Goal: Information Seeking & Learning: Learn about a topic

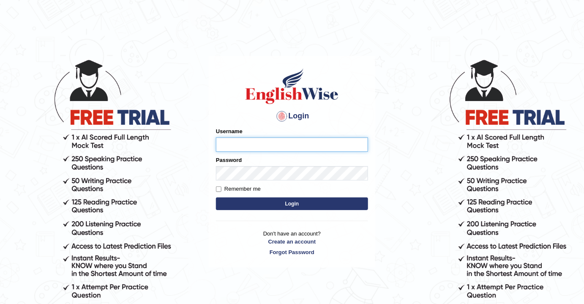
click at [252, 152] on input "Username" at bounding box center [292, 144] width 152 height 14
click at [253, 144] on input "Username" at bounding box center [292, 144] width 152 height 14
type input "souvikdasmahapatra"
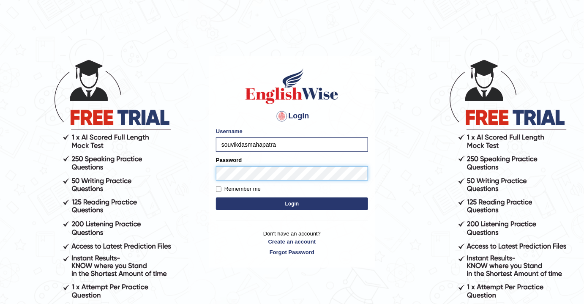
click at [216, 198] on button "Login" at bounding box center [292, 204] width 152 height 13
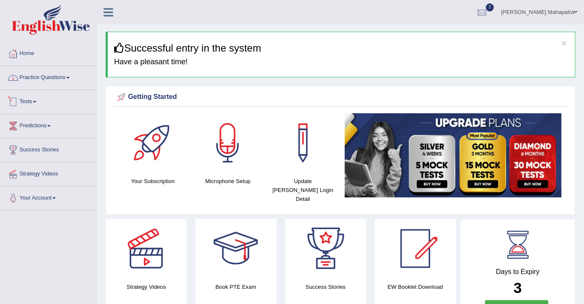
click at [66, 82] on link "Practice Questions" at bounding box center [48, 76] width 96 height 21
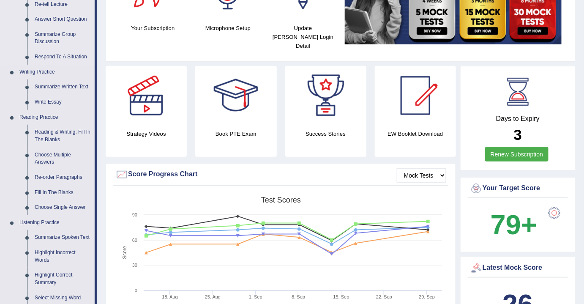
scroll to position [154, 0]
click at [56, 100] on link "Write Essay" at bounding box center [63, 101] width 64 height 15
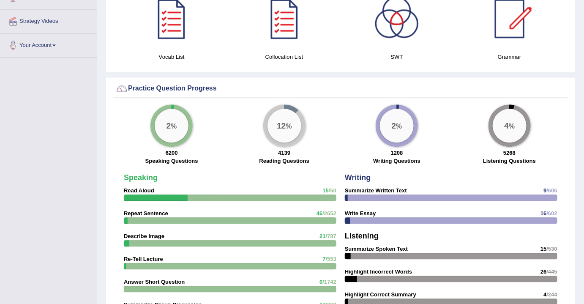
scroll to position [594, 0]
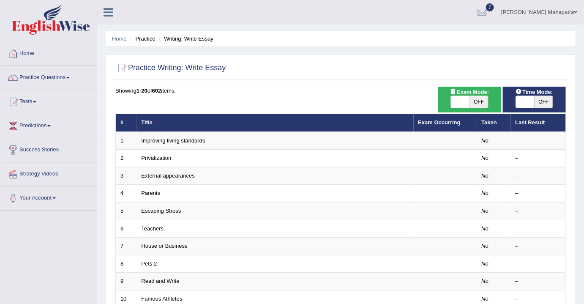
click at [462, 103] on span at bounding box center [460, 102] width 19 height 12
click at [483, 101] on span "OFF" at bounding box center [479, 102] width 19 height 12
checkbox input "true"
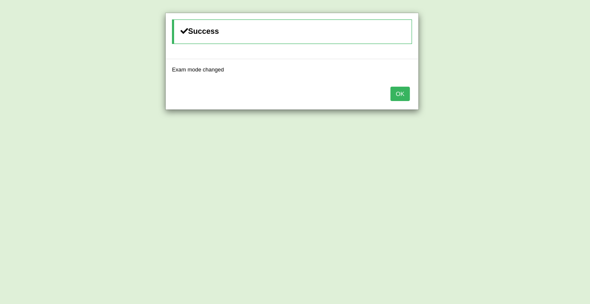
click at [405, 90] on button "OK" at bounding box center [400, 94] width 19 height 14
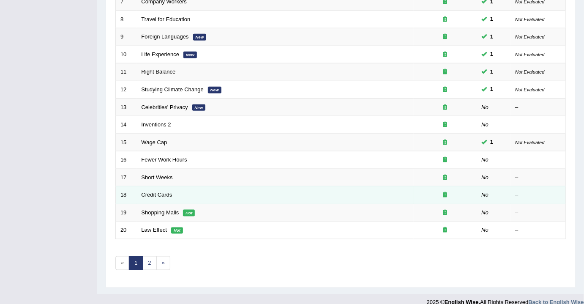
scroll to position [252, 0]
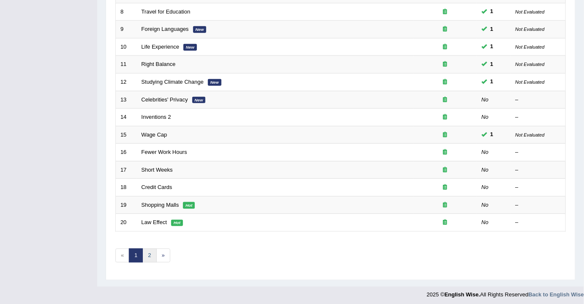
click at [154, 252] on link "2" at bounding box center [150, 256] width 14 height 14
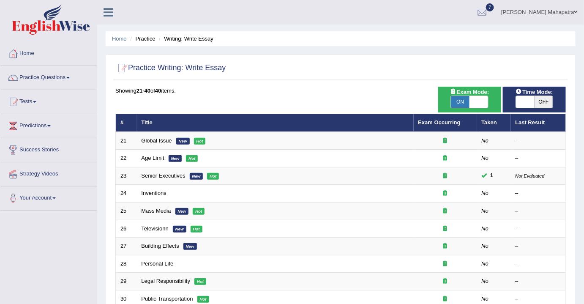
click at [39, 76] on link "Practice Questions" at bounding box center [48, 76] width 96 height 21
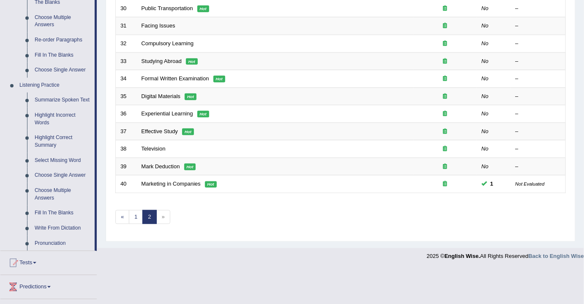
scroll to position [307, 0]
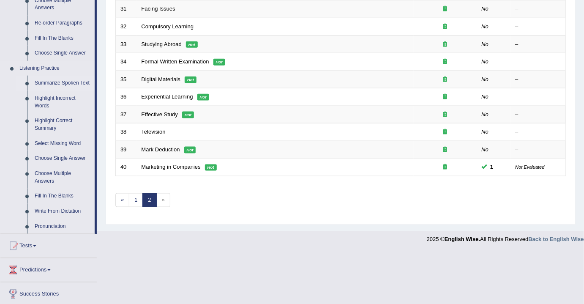
click at [49, 85] on link "Summarize Spoken Text" at bounding box center [63, 83] width 64 height 15
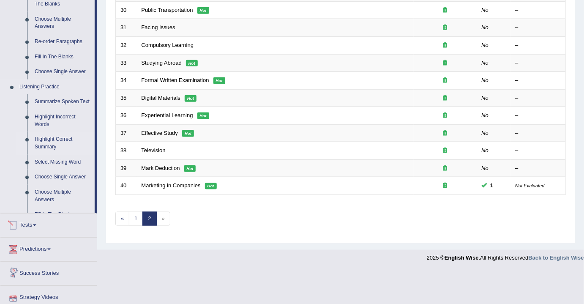
scroll to position [252, 0]
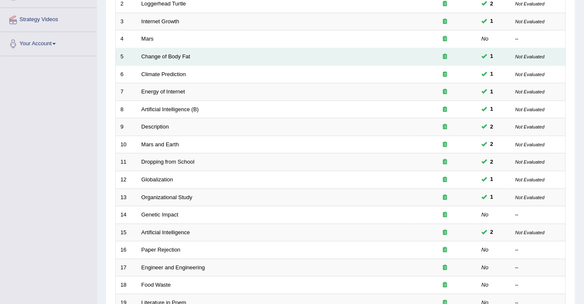
scroll to position [230, 0]
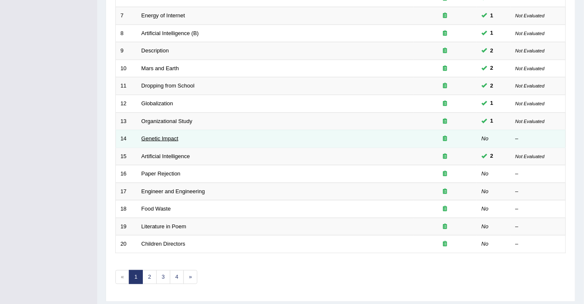
click at [173, 136] on link "Genetic Impact" at bounding box center [160, 138] width 37 height 6
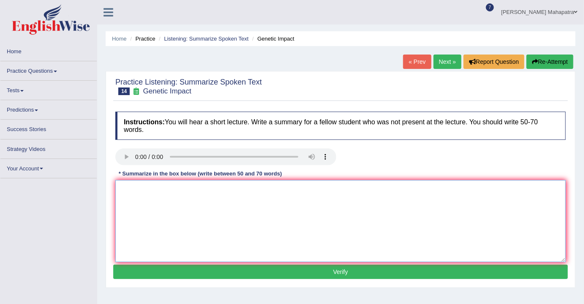
click at [313, 193] on textarea at bounding box center [340, 221] width 451 height 82
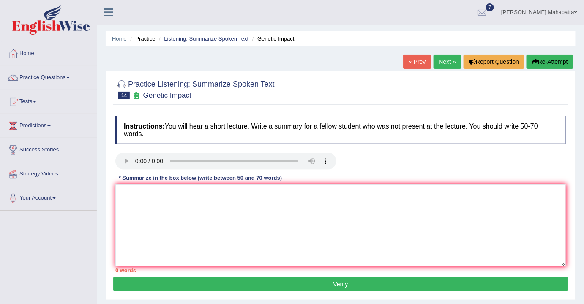
click at [549, 60] on button "Re-Attempt" at bounding box center [550, 62] width 47 height 14
click at [41, 199] on link "Your Account" at bounding box center [48, 197] width 96 height 21
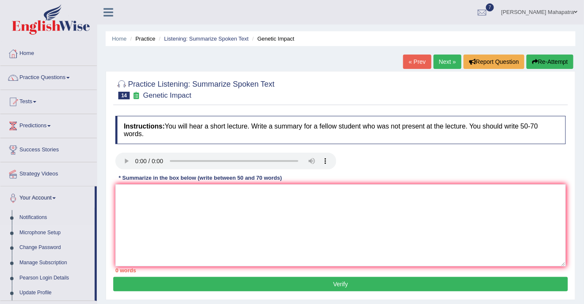
click at [41, 226] on link "Microphone Setup" at bounding box center [55, 232] width 79 height 15
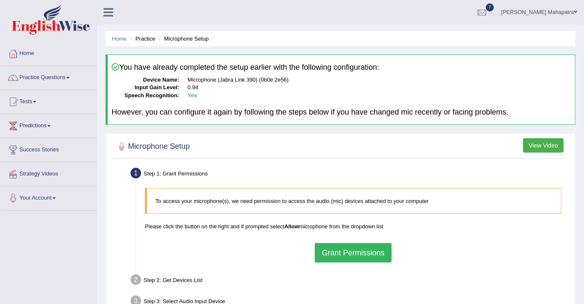
click at [357, 251] on button "Grant Permissions" at bounding box center [353, 252] width 77 height 19
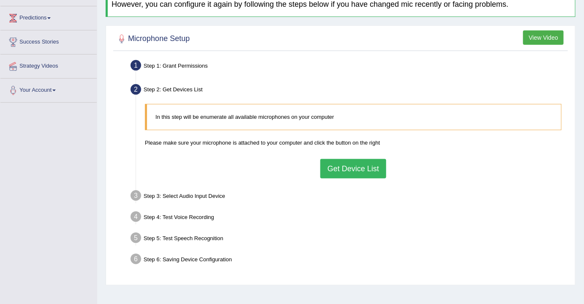
scroll to position [115, 0]
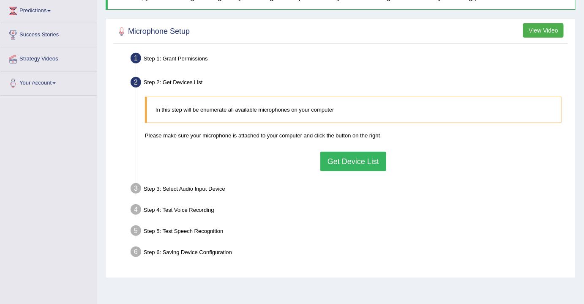
click at [348, 154] on button "Get Device List" at bounding box center [354, 161] width 66 height 19
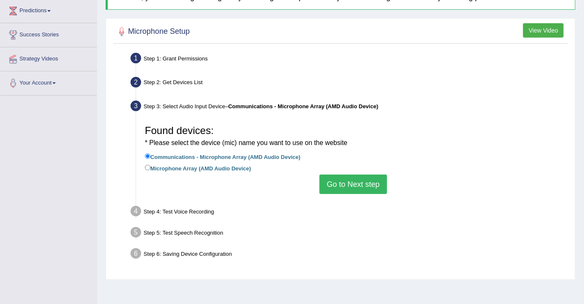
click at [175, 167] on label "Microphone Array (AMD Audio Device)" at bounding box center [198, 167] width 106 height 9
click at [151, 167] on input "Microphone Array (AMD Audio Device)" at bounding box center [147, 167] width 5 height 5
radio input "true"
click at [368, 181] on button "Go to Next step" at bounding box center [353, 184] width 67 height 19
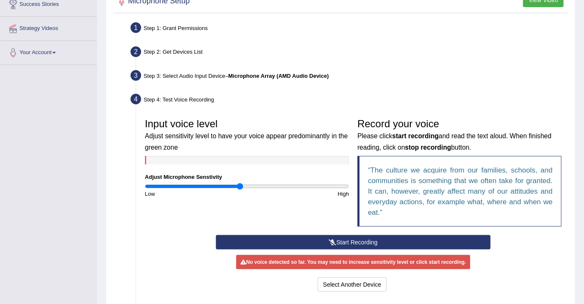
scroll to position [192, 0]
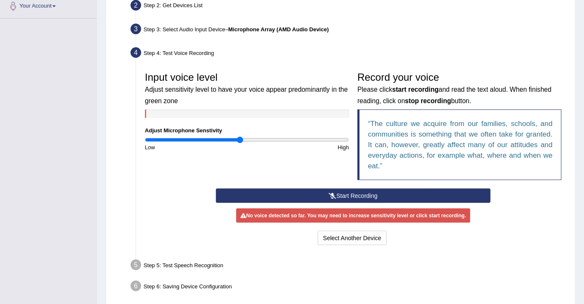
click at [354, 191] on button "Start Recording" at bounding box center [353, 196] width 275 height 14
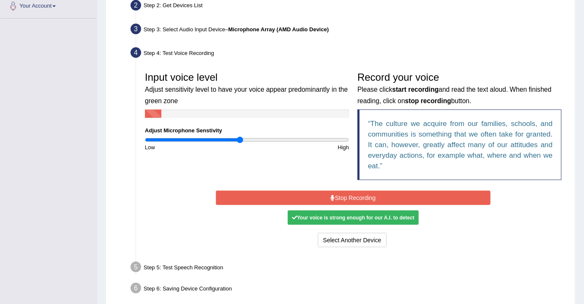
click at [354, 191] on button "Stop Recording" at bounding box center [353, 198] width 275 height 14
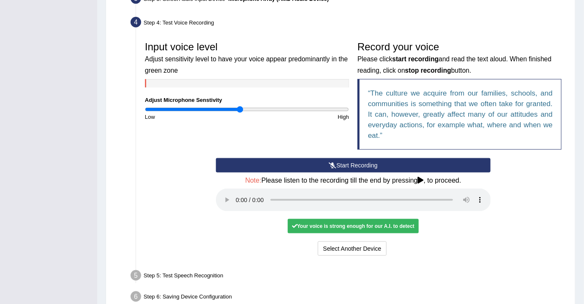
scroll to position [267, 0]
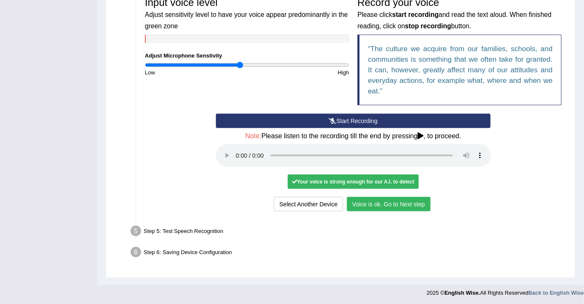
click at [379, 204] on button "Voice is ok. Go to Next step" at bounding box center [389, 204] width 84 height 14
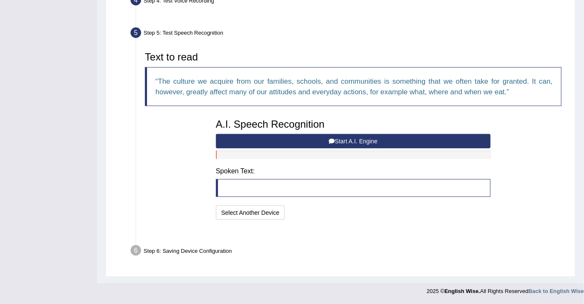
scroll to position [223, 0]
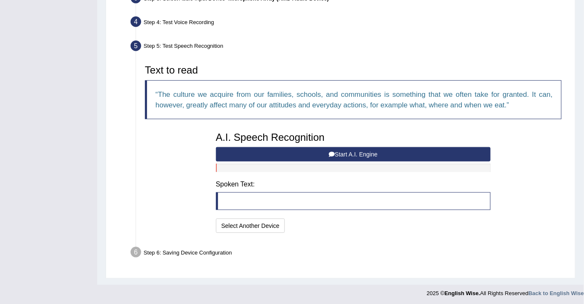
click at [340, 152] on button "Start A.I. Engine" at bounding box center [353, 154] width 275 height 14
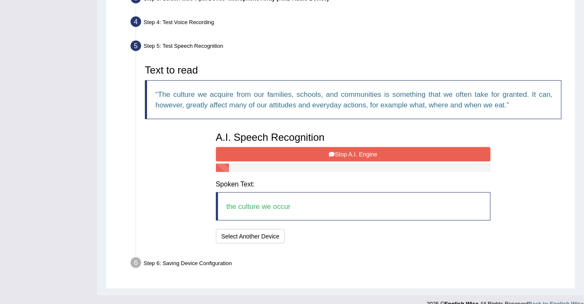
click at [340, 152] on button "Stop A.I. Engine" at bounding box center [353, 154] width 275 height 14
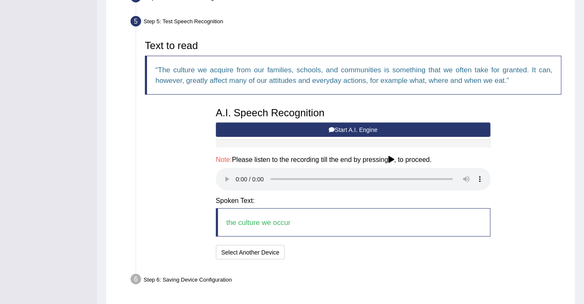
scroll to position [274, 0]
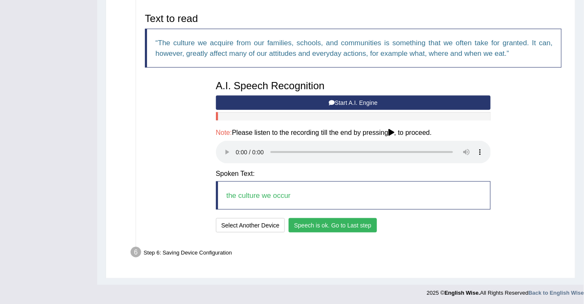
click at [314, 222] on button "Speech is ok. Go to Last step" at bounding box center [333, 225] width 88 height 14
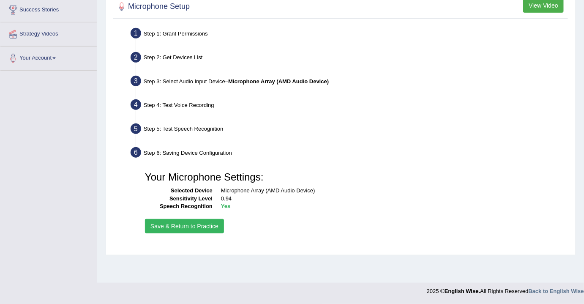
scroll to position [140, 0]
click at [204, 224] on button "Save & Return to Practice" at bounding box center [184, 226] width 79 height 14
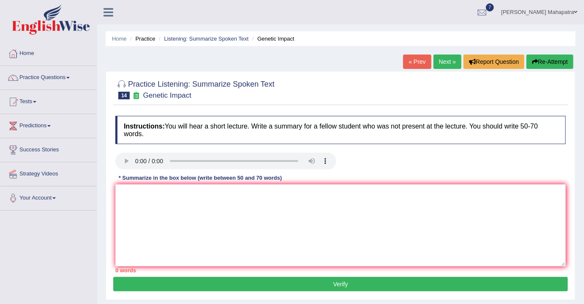
click at [557, 56] on button "Re-Attempt" at bounding box center [550, 62] width 47 height 14
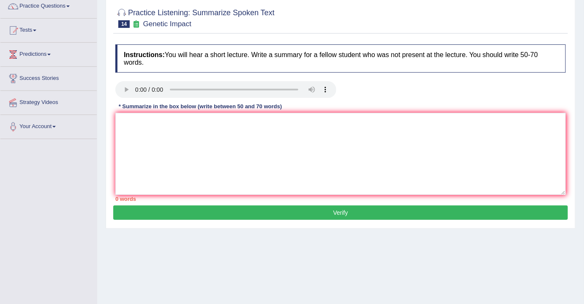
scroll to position [77, 0]
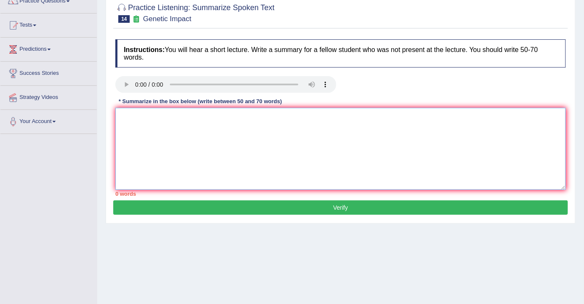
click at [200, 131] on textarea at bounding box center [340, 149] width 451 height 82
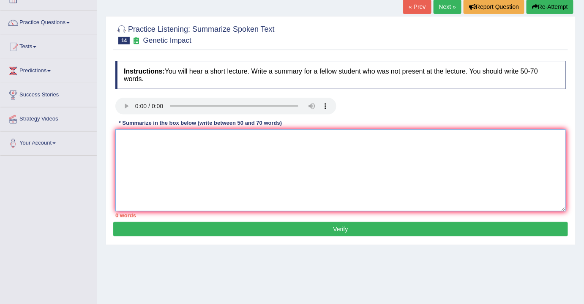
scroll to position [38, 0]
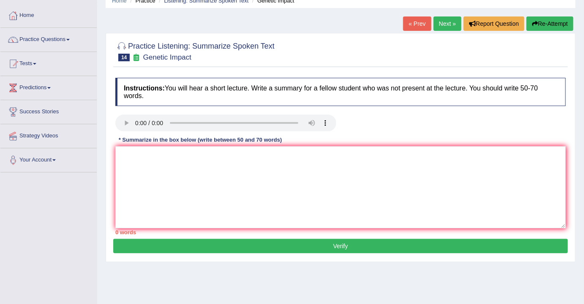
click at [417, 25] on link "« Prev" at bounding box center [417, 23] width 28 height 14
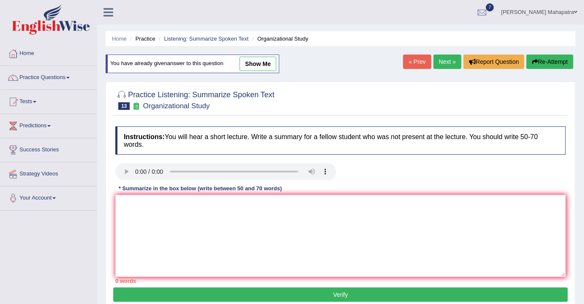
click at [32, 55] on link "Home" at bounding box center [48, 52] width 96 height 21
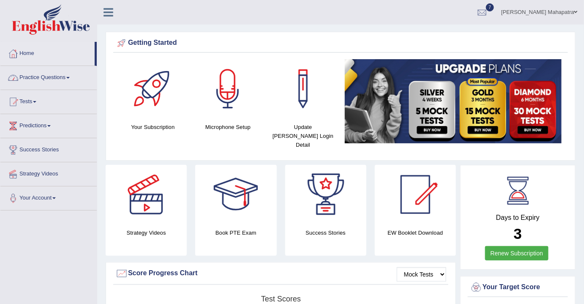
click at [36, 76] on link "Practice Questions" at bounding box center [48, 76] width 96 height 21
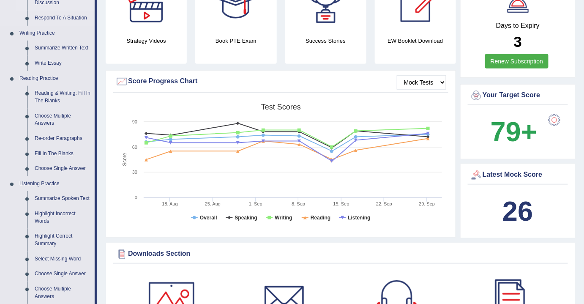
scroll to position [230, 0]
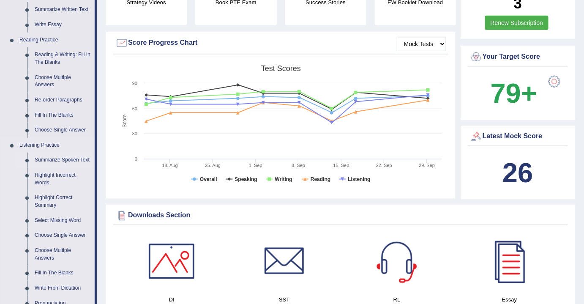
click at [56, 160] on link "Summarize Spoken Text" at bounding box center [63, 160] width 64 height 15
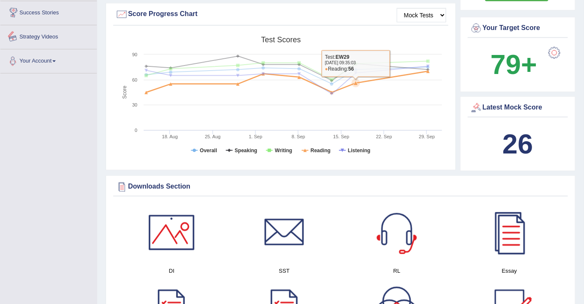
scroll to position [543, 0]
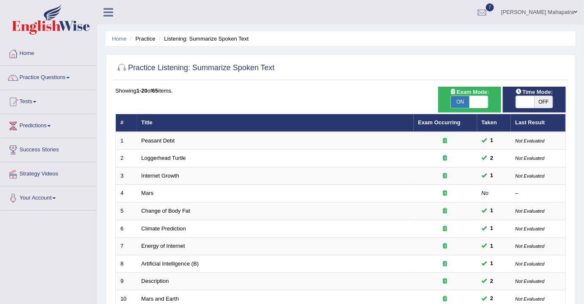
click at [537, 105] on span "OFF" at bounding box center [544, 102] width 19 height 12
checkbox input "true"
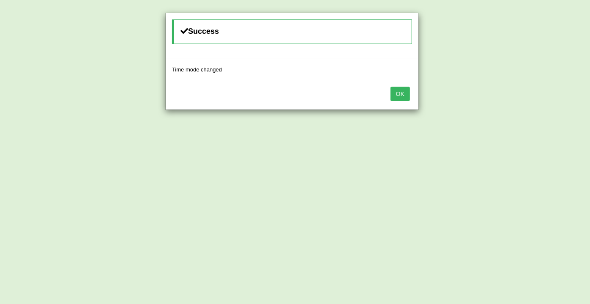
click at [403, 96] on button "OK" at bounding box center [400, 94] width 19 height 14
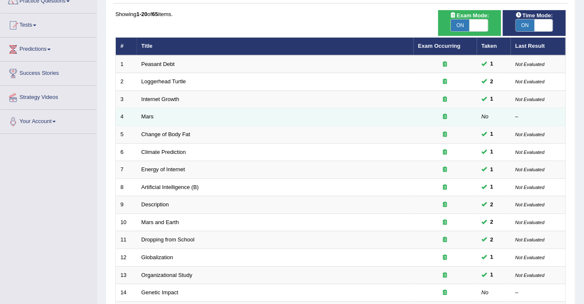
scroll to position [252, 0]
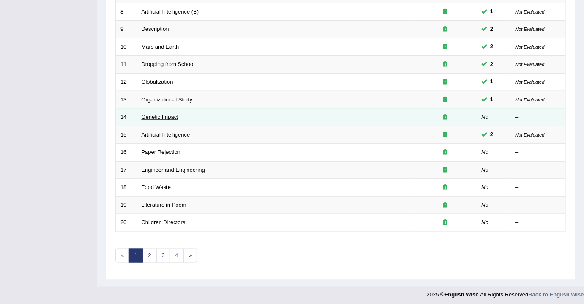
click at [170, 114] on link "Genetic Impact" at bounding box center [160, 117] width 37 height 6
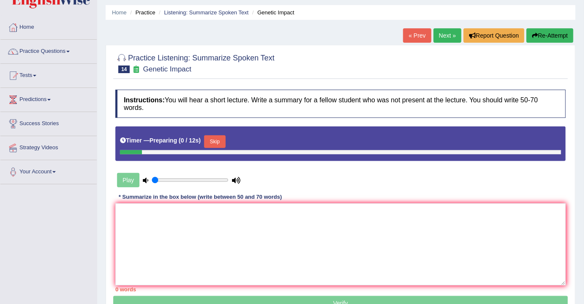
scroll to position [77, 0]
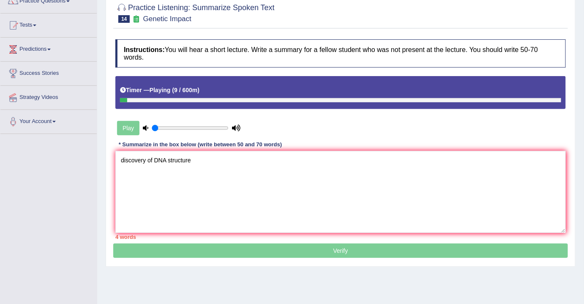
type textarea "discovery of DNA structure"
click at [228, 165] on textarea "discovery of DNA structure" at bounding box center [340, 192] width 451 height 82
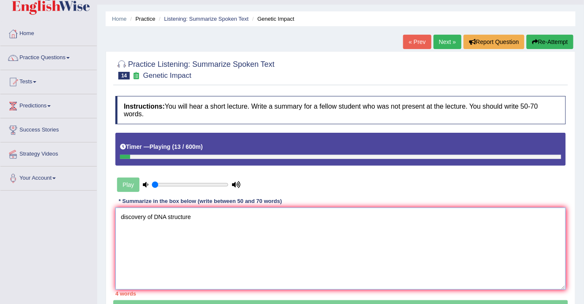
scroll to position [0, 0]
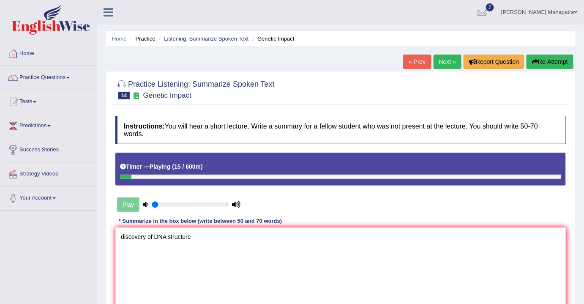
click at [550, 59] on button "Re-Attempt" at bounding box center [550, 62] width 47 height 14
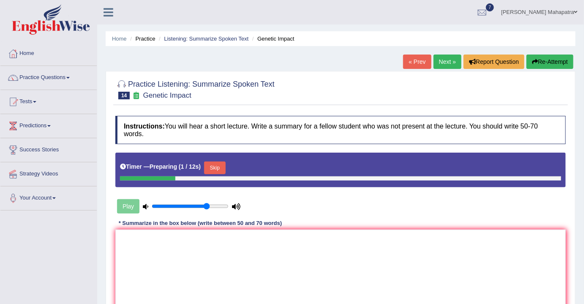
drag, startPoint x: 157, startPoint y: 207, endPoint x: 208, endPoint y: 207, distance: 51.6
type input "0.75"
click at [208, 207] on input "range" at bounding box center [190, 206] width 77 height 7
click at [217, 169] on button "Skip" at bounding box center [214, 168] width 21 height 13
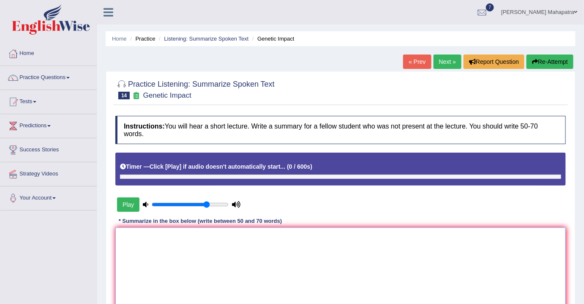
click at [219, 245] on textarea at bounding box center [340, 269] width 451 height 82
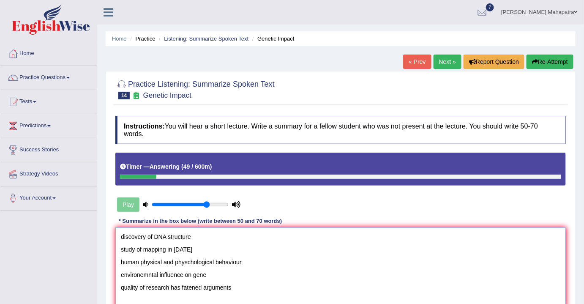
click at [118, 234] on textarea "discovery of DNA structure study of mapping in [DATE] human physical and physch…" at bounding box center [340, 269] width 451 height 82
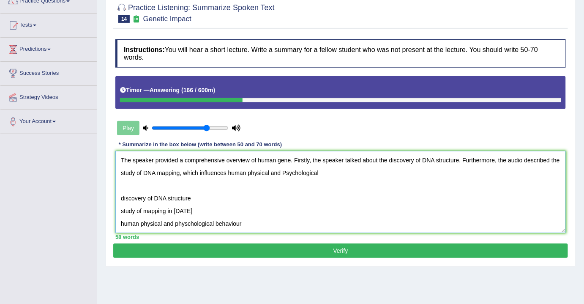
click at [297, 172] on textarea "The speaker provided a comprehensive overview of human gene. Firstly, the speak…" at bounding box center [340, 192] width 451 height 82
click at [335, 174] on textarea "The speaker provided a comprehensive overview of human gene. Firstly, the speak…" at bounding box center [340, 192] width 451 height 82
click at [305, 171] on textarea "The speaker provided a comprehensive overview of human gene. Firstly, the speak…" at bounding box center [340, 192] width 451 height 82
click at [349, 173] on textarea "The speaker provided a comprehensive overview of human gene. Firstly, the speak…" at bounding box center [340, 192] width 451 height 82
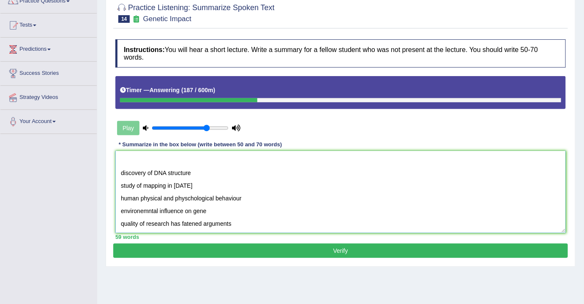
click at [249, 185] on textarea "The speaker provided a comprehensive overview of human gene. Firstly, the speak…" at bounding box center [340, 192] width 451 height 82
drag, startPoint x: 203, startPoint y: 178, endPoint x: 188, endPoint y: 176, distance: 14.9
click at [192, 177] on textarea "The speaker provided a comprehensive overview of human gene. Firstly, the speak…" at bounding box center [340, 192] width 451 height 82
drag, startPoint x: 166, startPoint y: 173, endPoint x: 132, endPoint y: 161, distance: 36.5
click at [131, 162] on textarea "The speaker provided a comprehensive overview of human gene. Firstly, the speak…" at bounding box center [340, 192] width 451 height 82
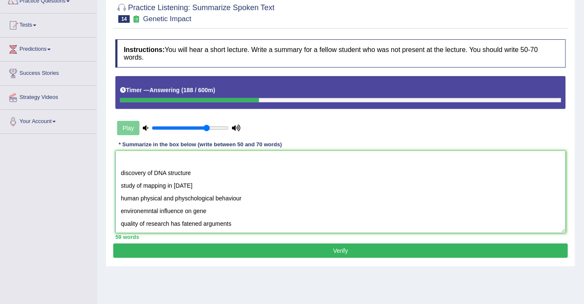
click at [258, 184] on textarea "The speaker provided a comprehensive overview of human gene. Firstly, the speak…" at bounding box center [340, 192] width 451 height 82
click at [119, 157] on textarea "The speaker provided a comprehensive overview of human gene. Firstly, the speak…" at bounding box center [340, 192] width 451 height 82
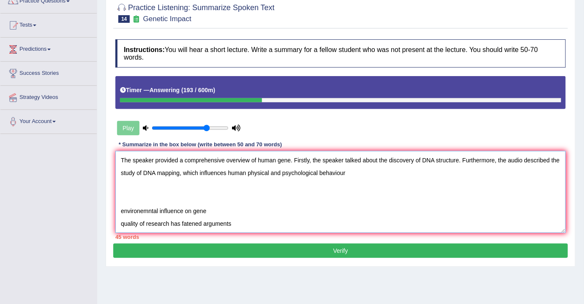
scroll to position [0, 0]
click at [376, 167] on textarea "The speaker provided a comprehensive overview of human gene. Firstly, the speak…" at bounding box center [340, 192] width 451 height 82
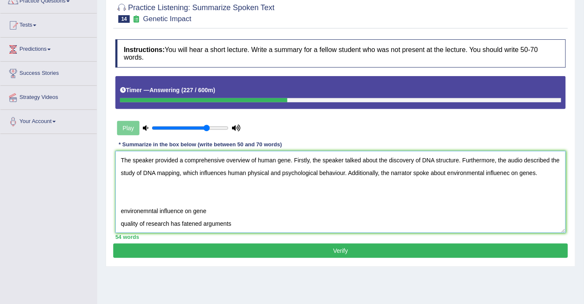
click at [289, 157] on textarea "The speaker provided a comprehensive overview of human gene. Firstly, the speak…" at bounding box center [340, 192] width 451 height 82
click at [518, 171] on textarea "The speaker provided a comprehensive overview of human genes. Firstly, the spea…" at bounding box center [340, 192] width 451 height 82
click at [550, 171] on textarea "The speaker provided a comprehensive overview of human genes. Firstly, the spea…" at bounding box center [340, 192] width 451 height 82
drag, startPoint x: 211, startPoint y: 212, endPoint x: 201, endPoint y: 211, distance: 10.2
click at [211, 211] on textarea "The speaker provided a comprehensive overview of human genes. Firstly, the spea…" at bounding box center [340, 192] width 451 height 82
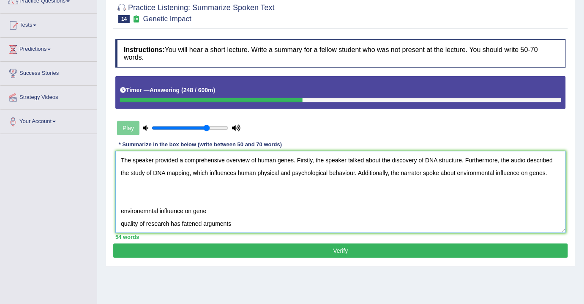
drag, startPoint x: 201, startPoint y: 211, endPoint x: 128, endPoint y: 211, distance: 73.2
click at [128, 211] on textarea "The speaker provided a comprehensive overview of human genes. Firstly, the spea…" at bounding box center [340, 192] width 451 height 82
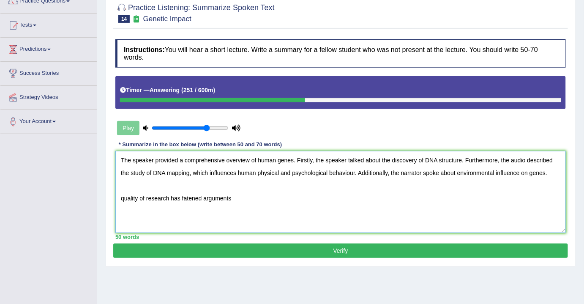
click at [548, 170] on textarea "The speaker provided a comprehensive overview of human genes. Firstly, the spea…" at bounding box center [340, 192] width 451 height 82
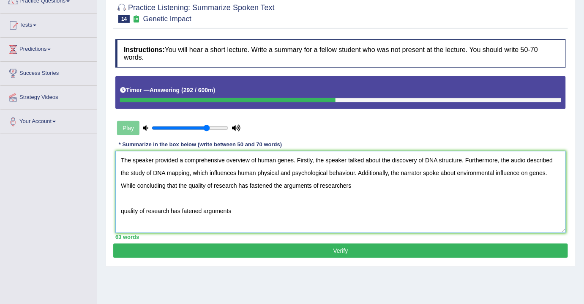
click at [253, 211] on textarea "The speaker provided a comprehensive overview of human genes. Firstly, the spea…" at bounding box center [340, 192] width 451 height 82
click at [122, 208] on textarea "The speaker provided a comprehensive overview of human genes. Firstly, the spea…" at bounding box center [340, 192] width 451 height 82
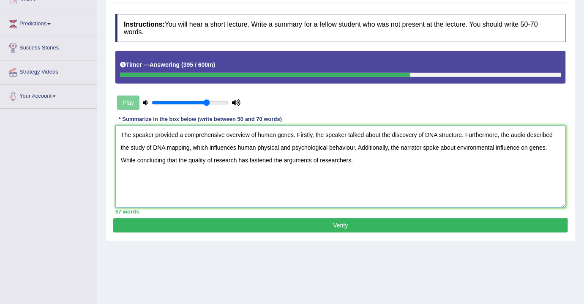
scroll to position [115, 0]
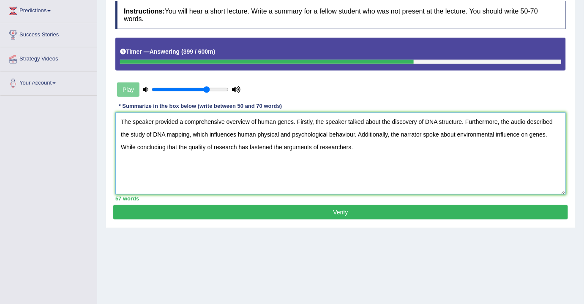
type textarea "The speaker provided a comprehensive overview of human genes. Firstly, the spea…"
click at [307, 207] on button "Verify" at bounding box center [340, 212] width 455 height 14
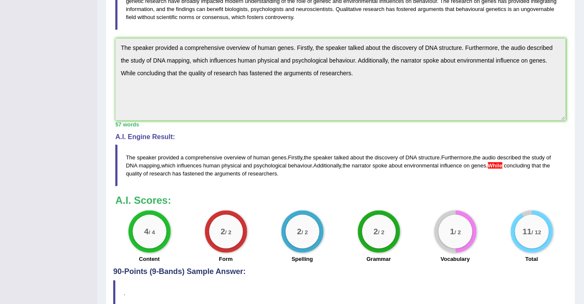
scroll to position [230, 0]
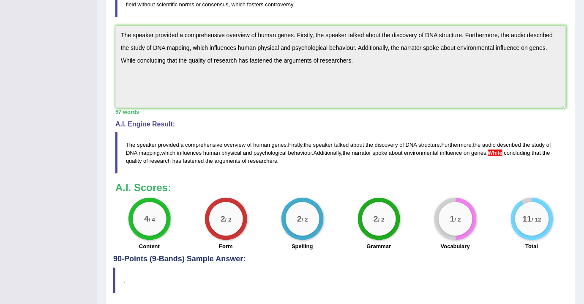
click at [496, 153] on span "While" at bounding box center [495, 153] width 15 height 6
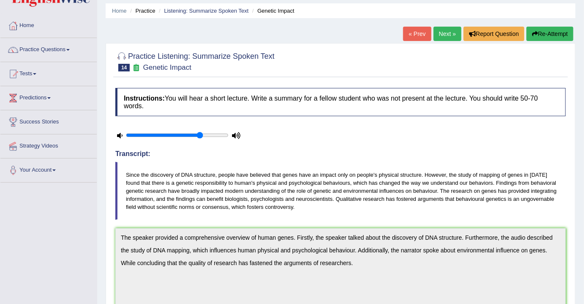
scroll to position [0, 0]
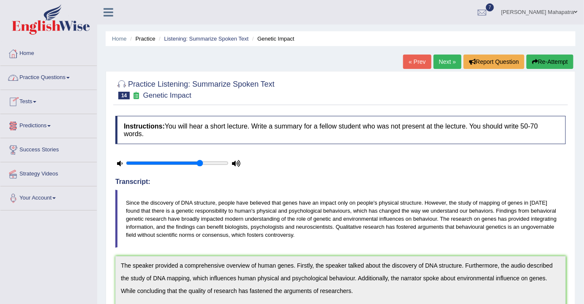
click at [48, 76] on link "Practice Questions" at bounding box center [48, 76] width 96 height 21
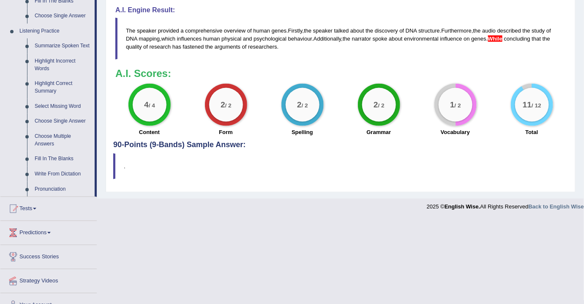
scroll to position [346, 0]
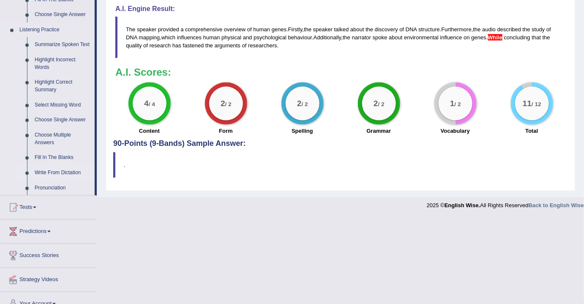
click at [68, 174] on link "Write From Dictation" at bounding box center [63, 172] width 64 height 15
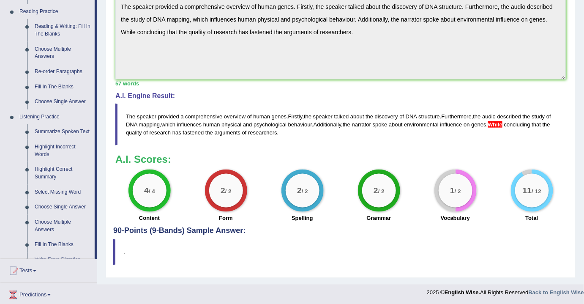
scroll to position [327, 0]
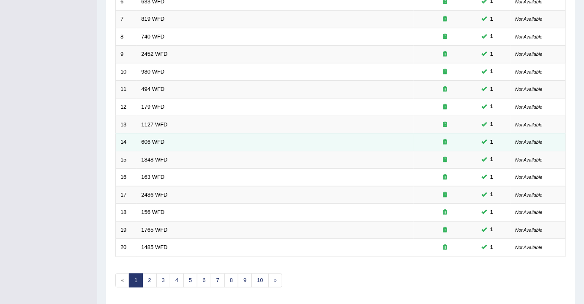
scroll to position [252, 0]
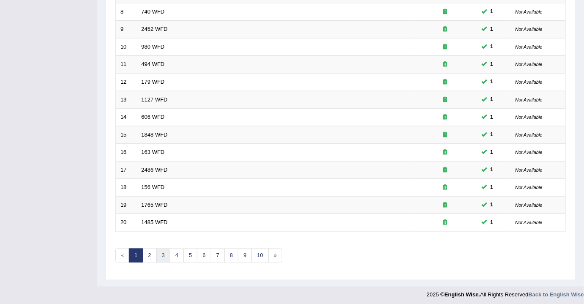
click at [156, 253] on link "3" at bounding box center [163, 256] width 14 height 14
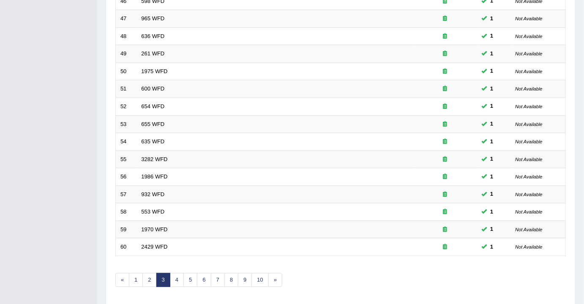
scroll to position [252, 0]
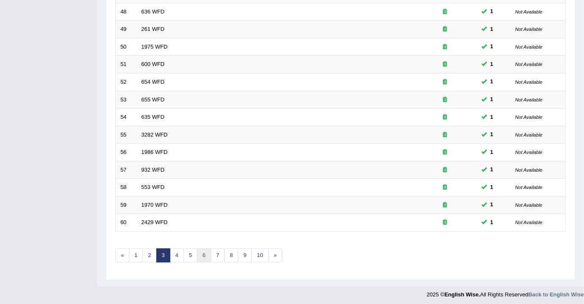
click at [200, 253] on link "6" at bounding box center [204, 256] width 14 height 14
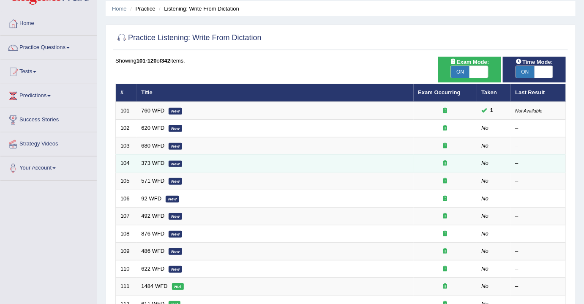
scroll to position [38, 0]
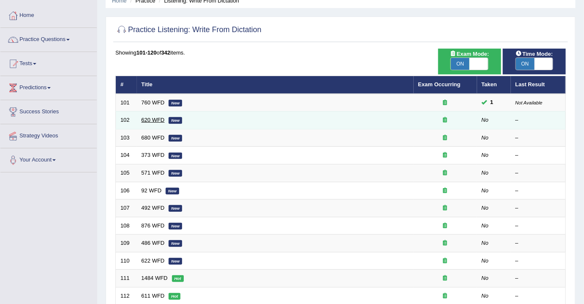
click at [156, 119] on link "620 WFD" at bounding box center [153, 120] width 23 height 6
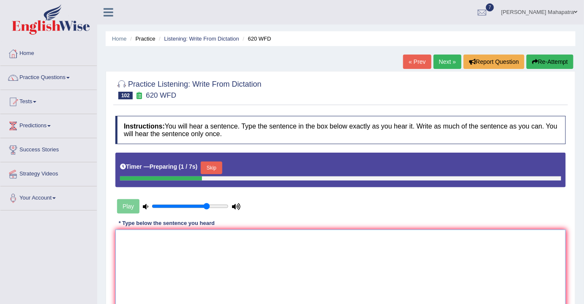
click at [221, 256] on textarea at bounding box center [340, 271] width 451 height 82
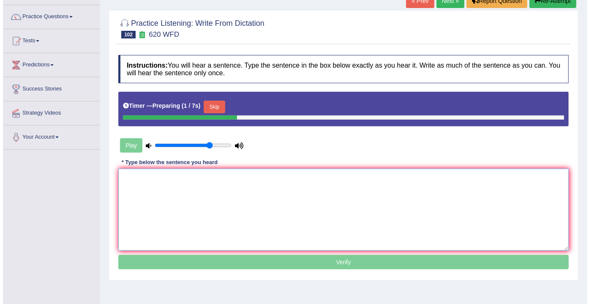
scroll to position [77, 0]
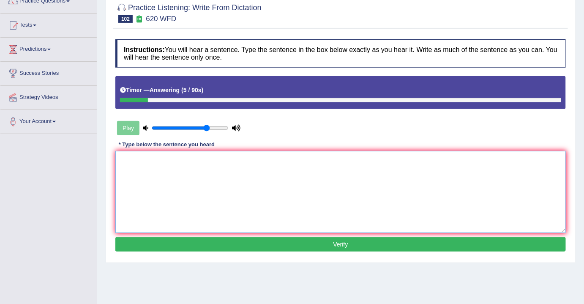
click at [234, 190] on textarea at bounding box center [340, 192] width 451 height 82
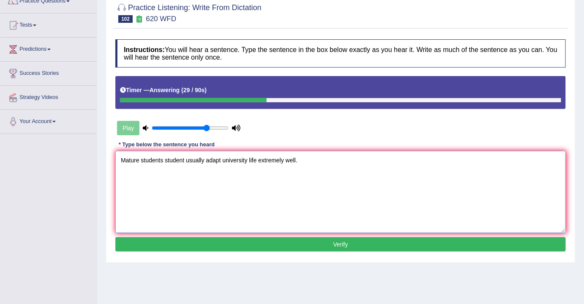
click at [247, 159] on textarea "Mature students student usually adapt university life extremely well." at bounding box center [340, 192] width 451 height 82
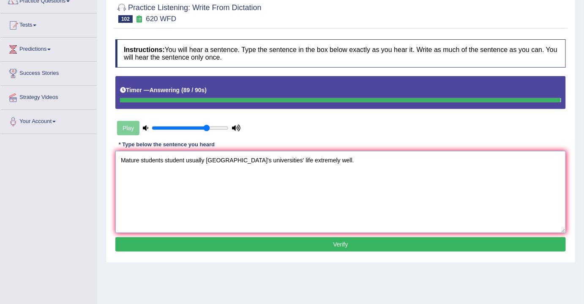
type textarea "Mature students student usually adapt university university's universities' lif…"
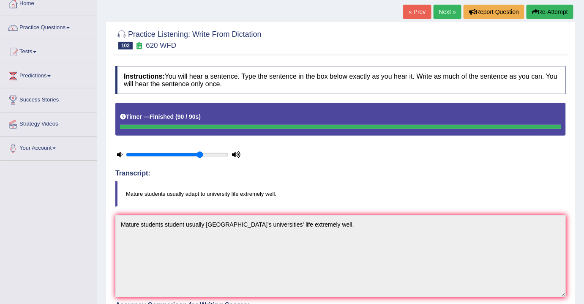
scroll to position [28, 0]
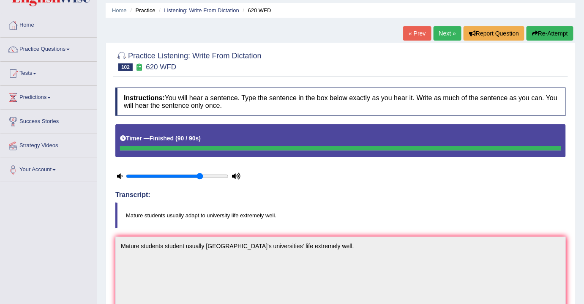
click at [447, 31] on link "Next »" at bounding box center [448, 33] width 28 height 14
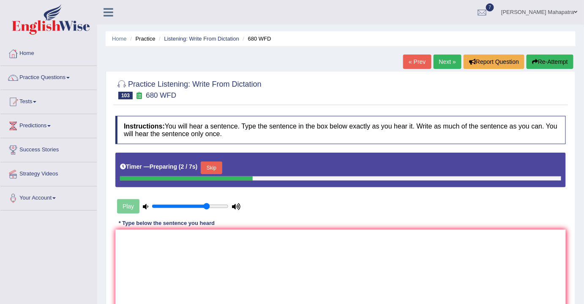
click at [218, 162] on button "Skip" at bounding box center [211, 168] width 21 height 13
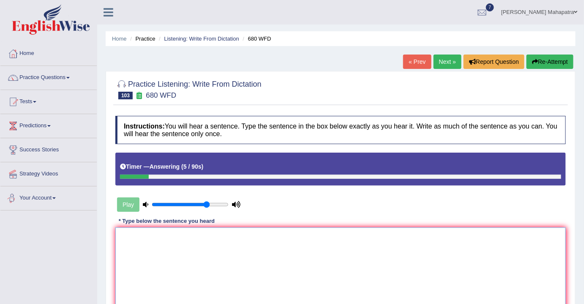
click at [242, 263] on textarea at bounding box center [340, 269] width 451 height 82
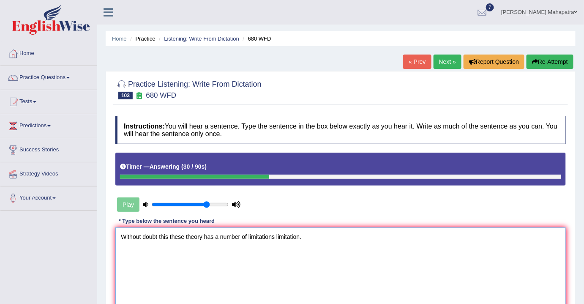
click at [182, 235] on textarea "Without doubt this these theory has a number of limitations limitation." at bounding box center [340, 269] width 451 height 82
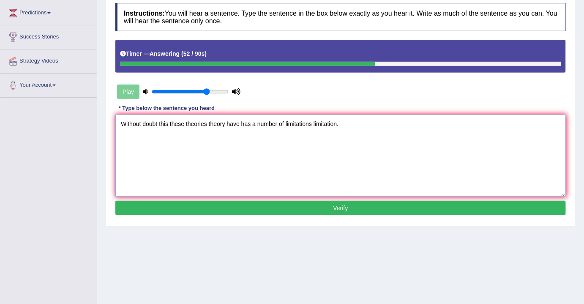
scroll to position [115, 0]
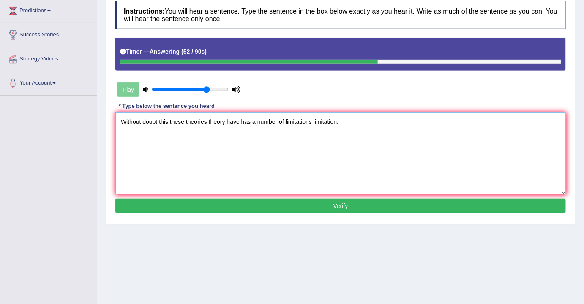
type textarea "Without doubt this these theories theory have has a number of limitations limit…"
click at [302, 207] on button "Verify" at bounding box center [340, 206] width 451 height 14
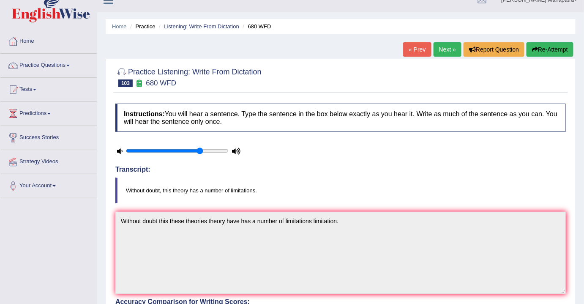
scroll to position [0, 0]
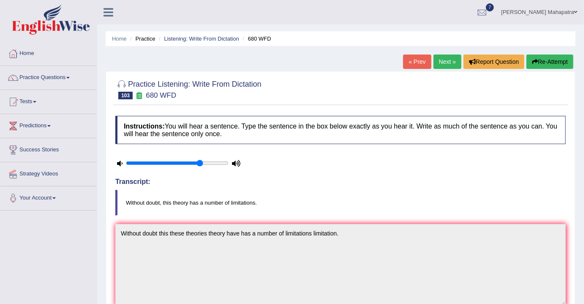
click at [437, 60] on link "Next »" at bounding box center [448, 62] width 28 height 14
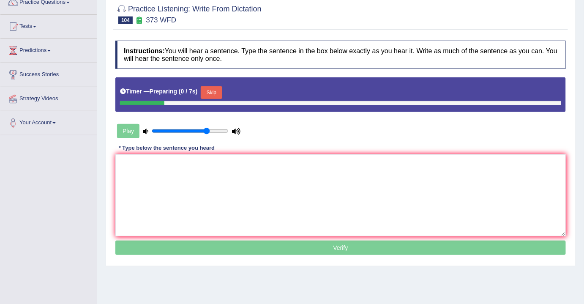
scroll to position [77, 0]
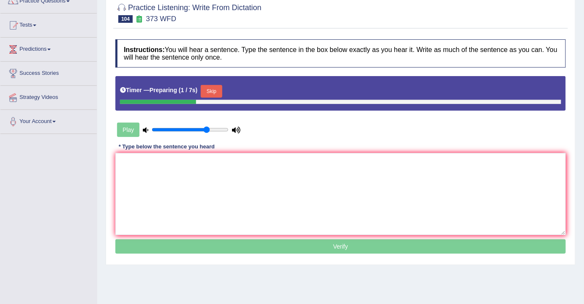
click at [222, 89] on button "Skip" at bounding box center [211, 91] width 21 height 13
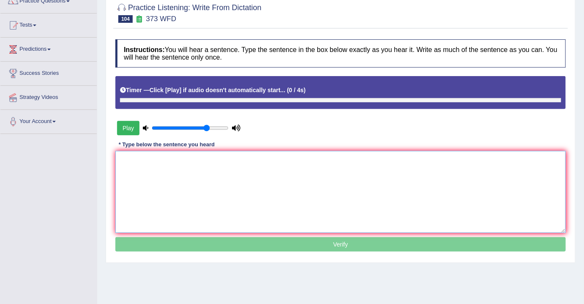
click at [206, 167] on textarea at bounding box center [340, 192] width 451 height 82
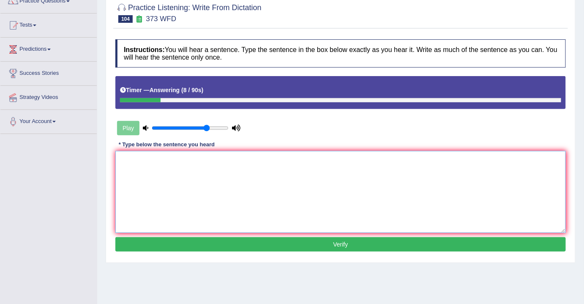
click at [280, 185] on textarea at bounding box center [340, 192] width 451 height 82
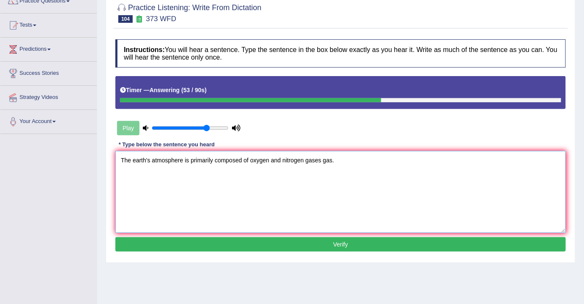
click at [148, 161] on textarea "The earth's atmosphere is primarily composed of oxygen and nitrogen gases gas." at bounding box center [340, 192] width 451 height 82
click at [269, 160] on textarea "The earth's Earth's atmosphere is primarily composed of oxygen and nitrogen gas…" at bounding box center [340, 192] width 451 height 82
click at [310, 158] on textarea "The earth's Earth's atmosphere is primarily composed of the oxygen and nitrogen…" at bounding box center [340, 192] width 451 height 82
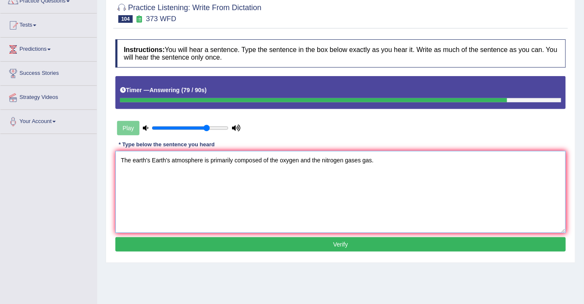
type textarea "The earth's Earth's atmosphere is primarily composed of the oxygen and the nitr…"
click at [349, 247] on button "Verify" at bounding box center [340, 244] width 451 height 14
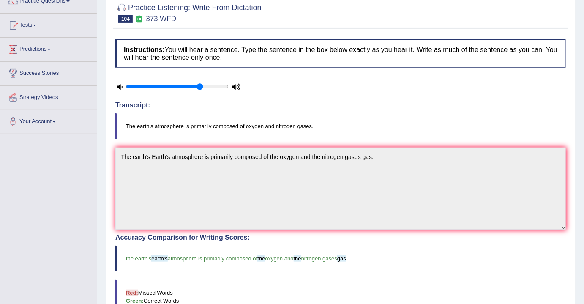
scroll to position [38, 0]
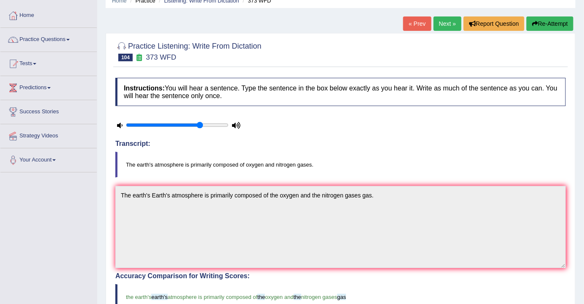
click at [447, 22] on link "Next »" at bounding box center [448, 23] width 28 height 14
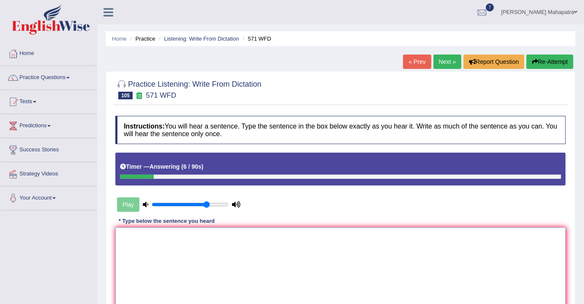
click at [192, 247] on textarea at bounding box center [340, 269] width 451 height 82
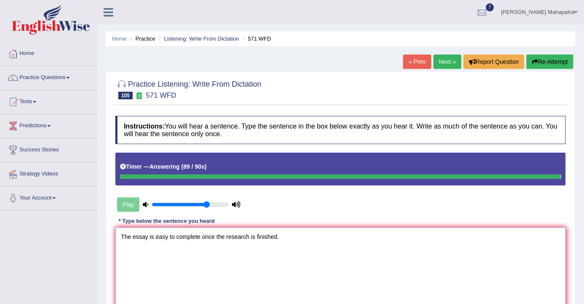
type textarea "The essay is easy to complete once the research is finished."
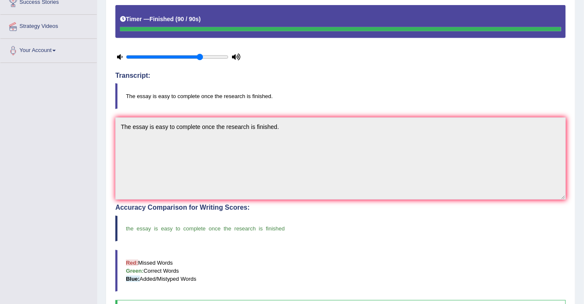
scroll to position [147, 0]
